Goal: Share content

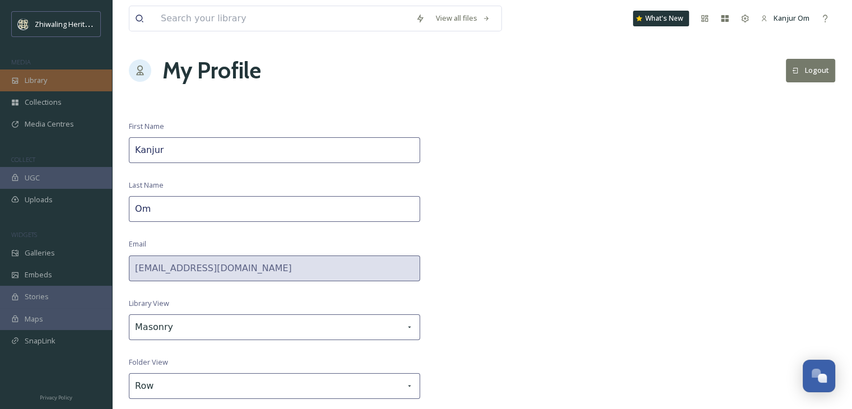
click at [72, 80] on div "Library" at bounding box center [56, 80] width 112 height 22
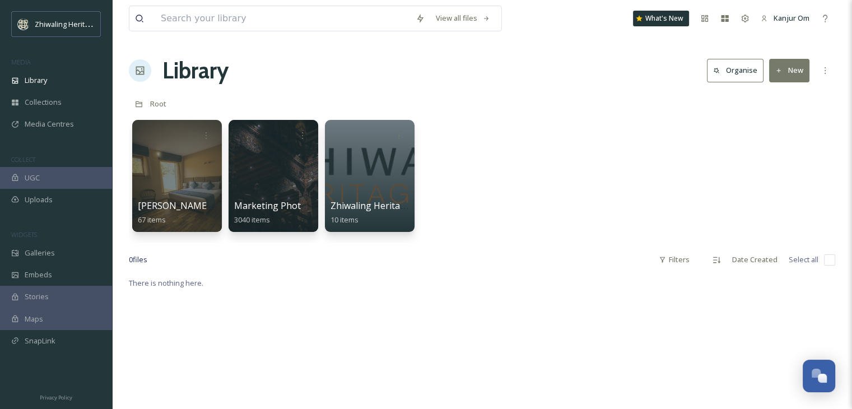
click at [526, 187] on div "[PERSON_NAME] (2) 67 items Marketing Photo Library 3040 items Zhiwaling Heritag…" at bounding box center [482, 178] width 707 height 129
click at [183, 166] on div at bounding box center [176, 176] width 91 height 114
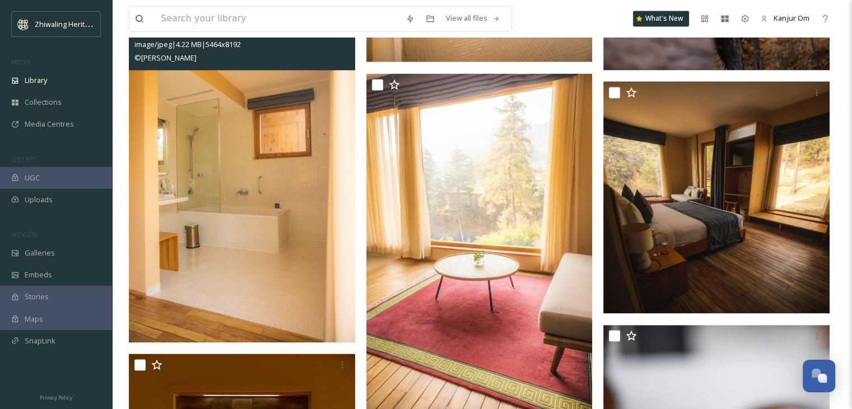
scroll to position [1581, 0]
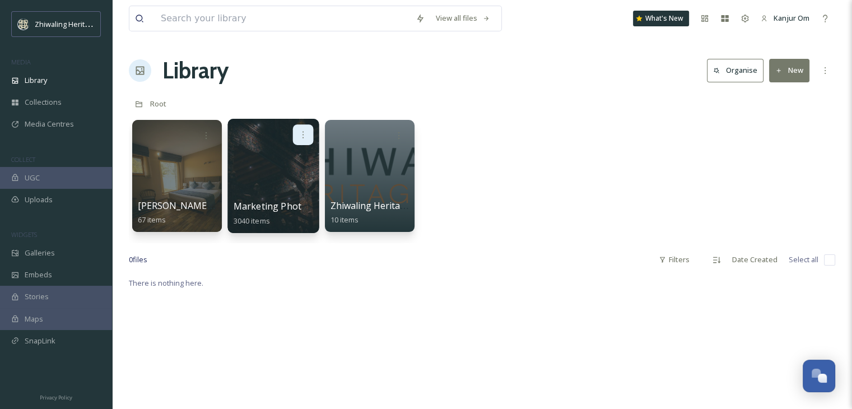
click at [300, 135] on icon at bounding box center [303, 134] width 9 height 9
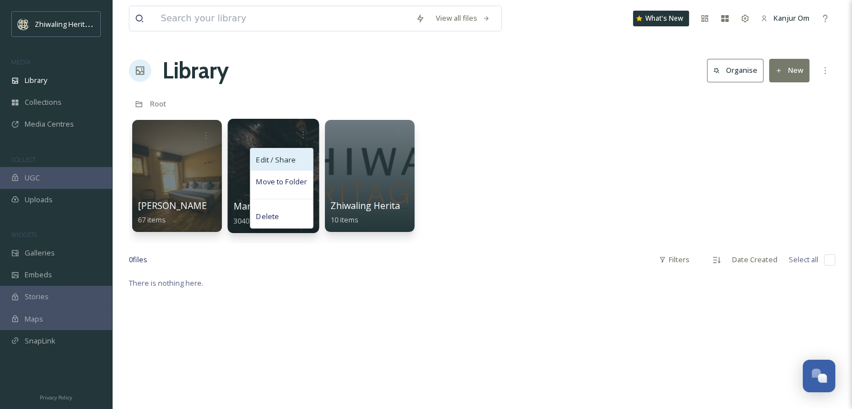
click at [278, 164] on span "Edit / Share" at bounding box center [275, 159] width 39 height 11
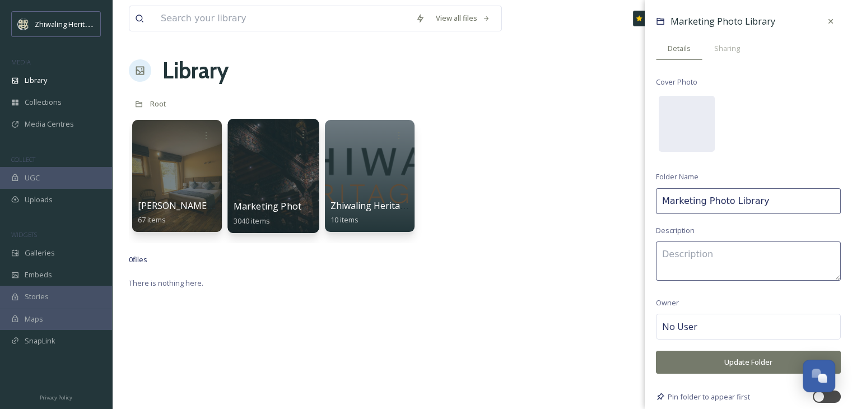
type textarea "Please make sure to credit the photographers."
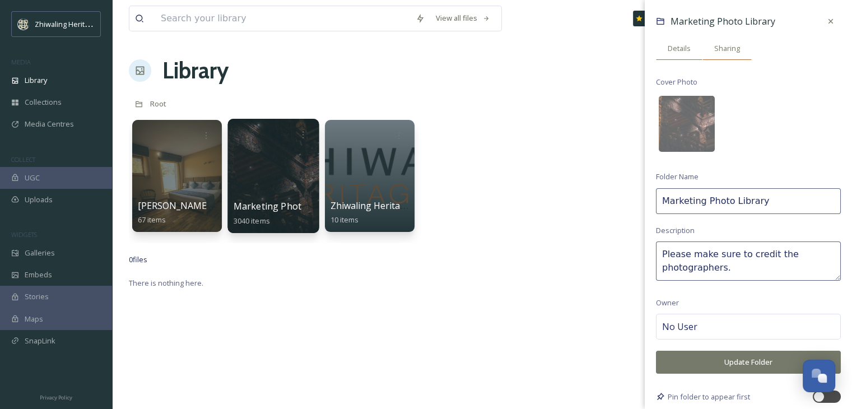
click at [719, 49] on span "Sharing" at bounding box center [727, 48] width 26 height 11
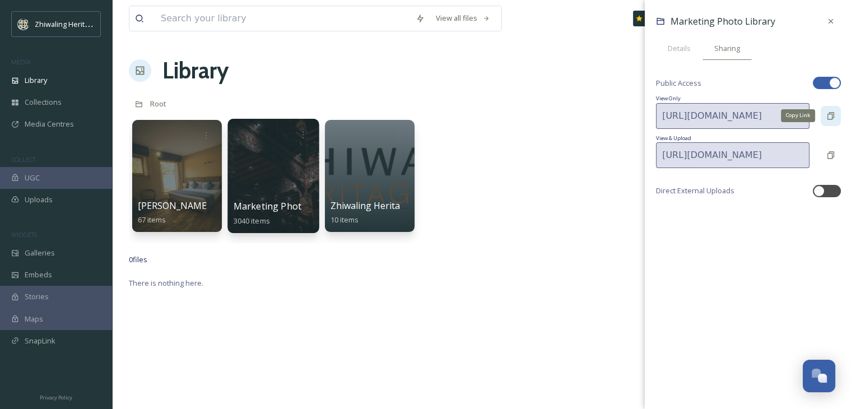
click at [829, 114] on icon at bounding box center [831, 116] width 9 height 9
click at [263, 184] on div at bounding box center [272, 176] width 91 height 114
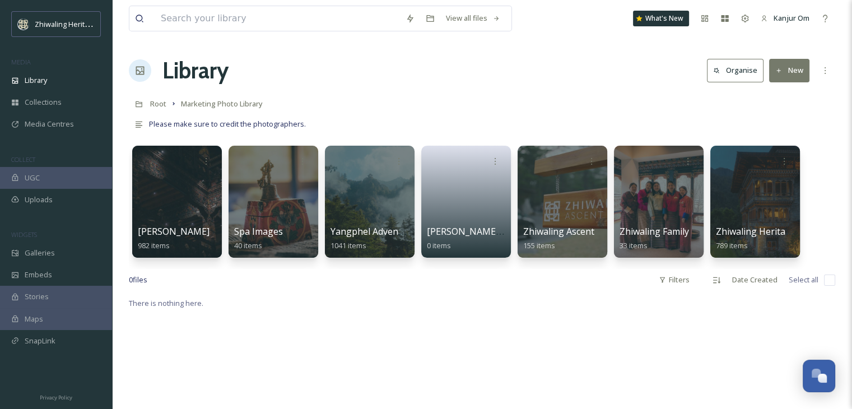
click at [545, 99] on div "Root Marketing Photo Library" at bounding box center [482, 103] width 707 height 21
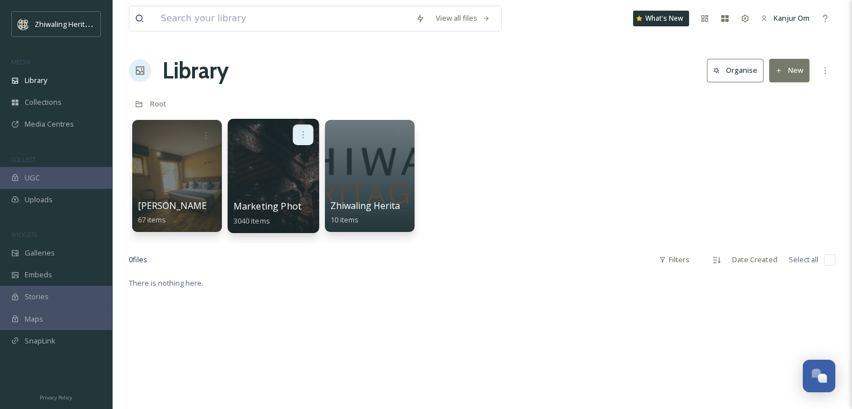
click at [302, 138] on icon at bounding box center [303, 134] width 9 height 9
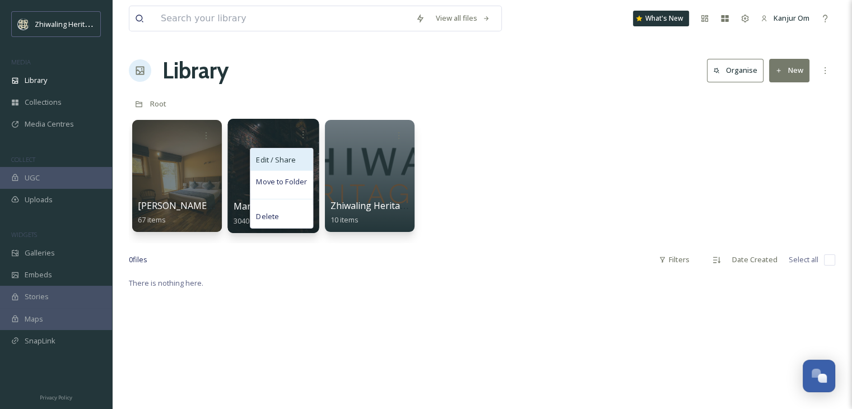
click at [289, 157] on span "Edit / Share" at bounding box center [275, 159] width 39 height 11
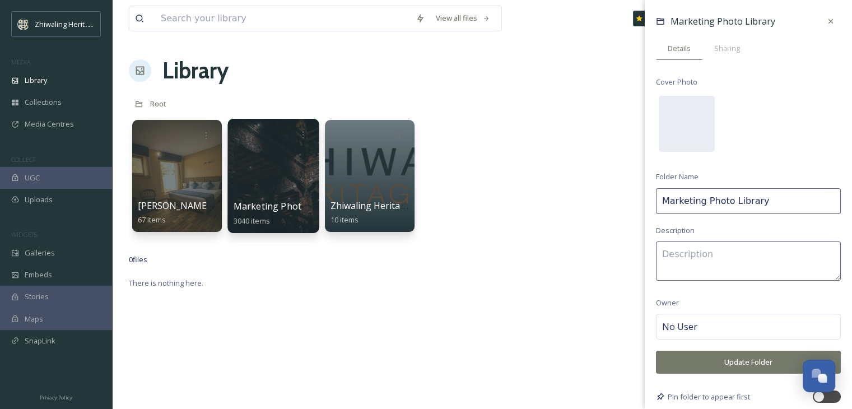
type textarea "Please make sure to credit the photographers."
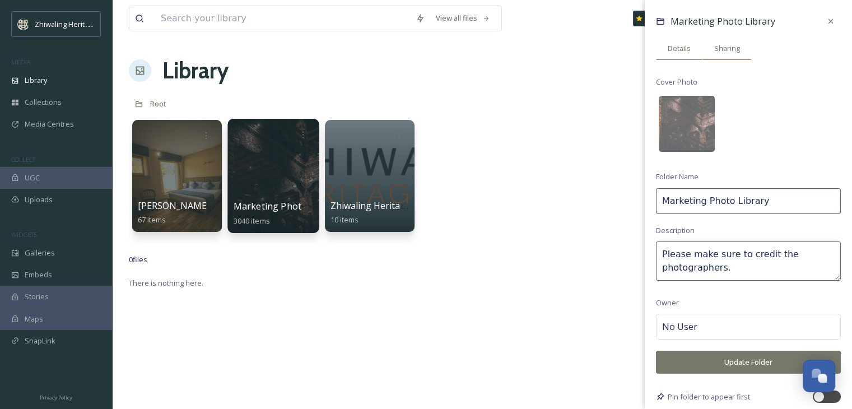
click at [728, 53] on span "Sharing" at bounding box center [727, 48] width 26 height 11
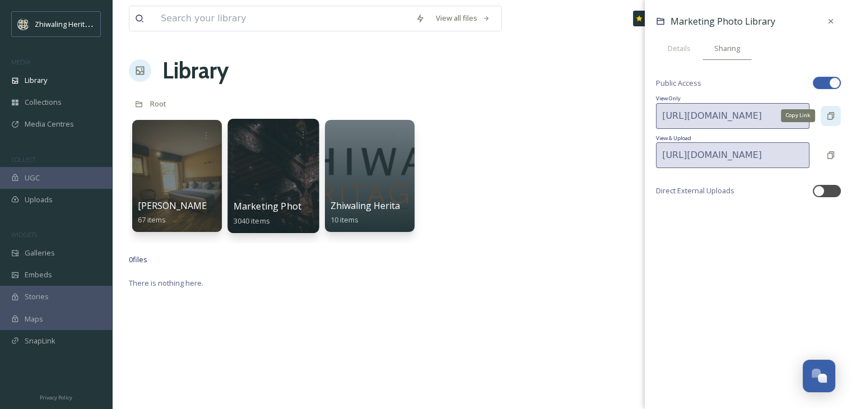
click at [834, 114] on icon at bounding box center [831, 116] width 9 height 9
